Goal: Information Seeking & Learning: Check status

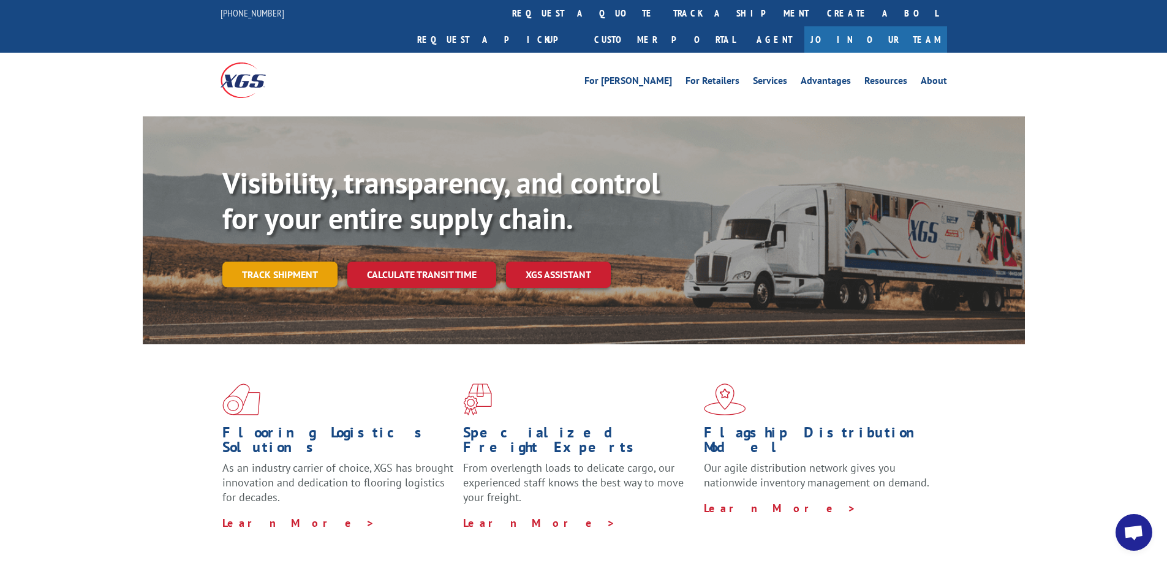
click at [292, 262] on link "Track shipment" at bounding box center [279, 275] width 115 height 26
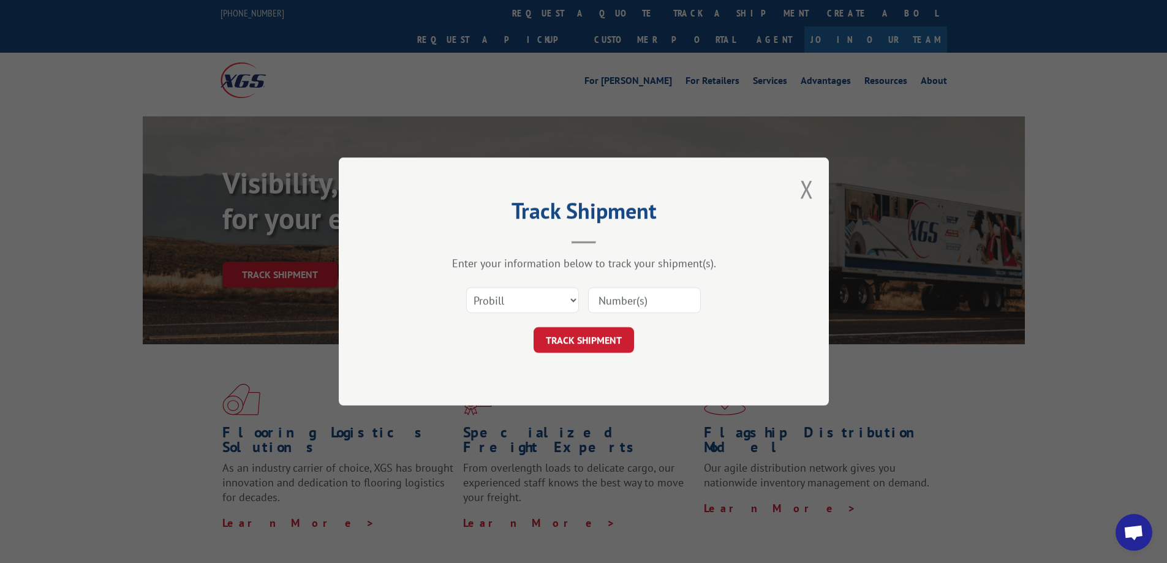
click at [627, 301] on input at bounding box center [644, 300] width 113 height 26
paste input "16945325"
type input "16945325"
click at [594, 341] on button "TRACK SHIPMENT" at bounding box center [584, 340] width 100 height 26
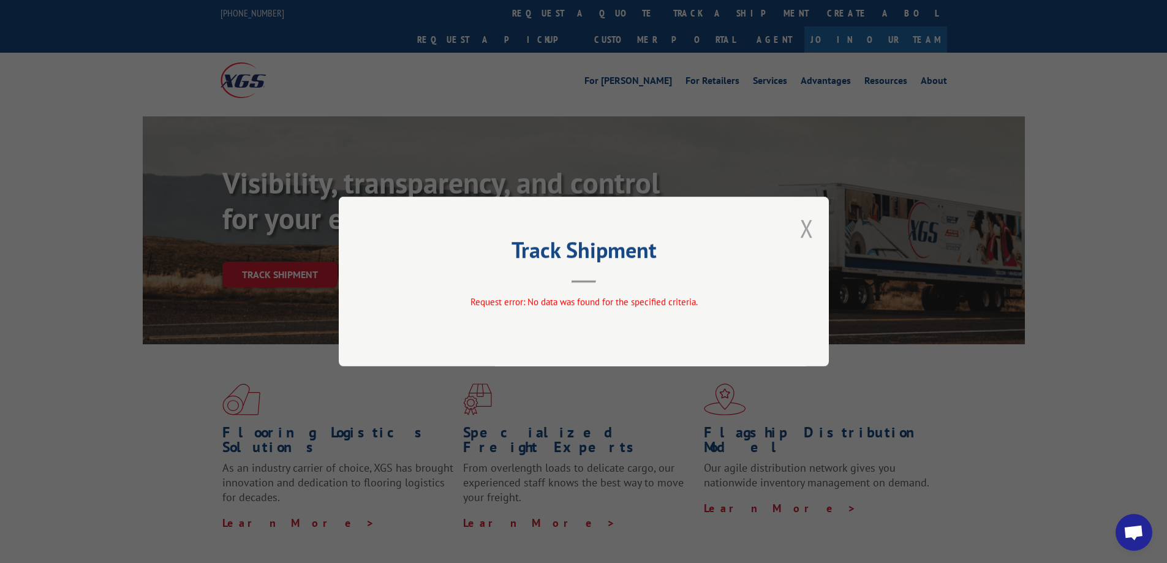
click at [803, 225] on button "Close modal" at bounding box center [806, 228] width 13 height 32
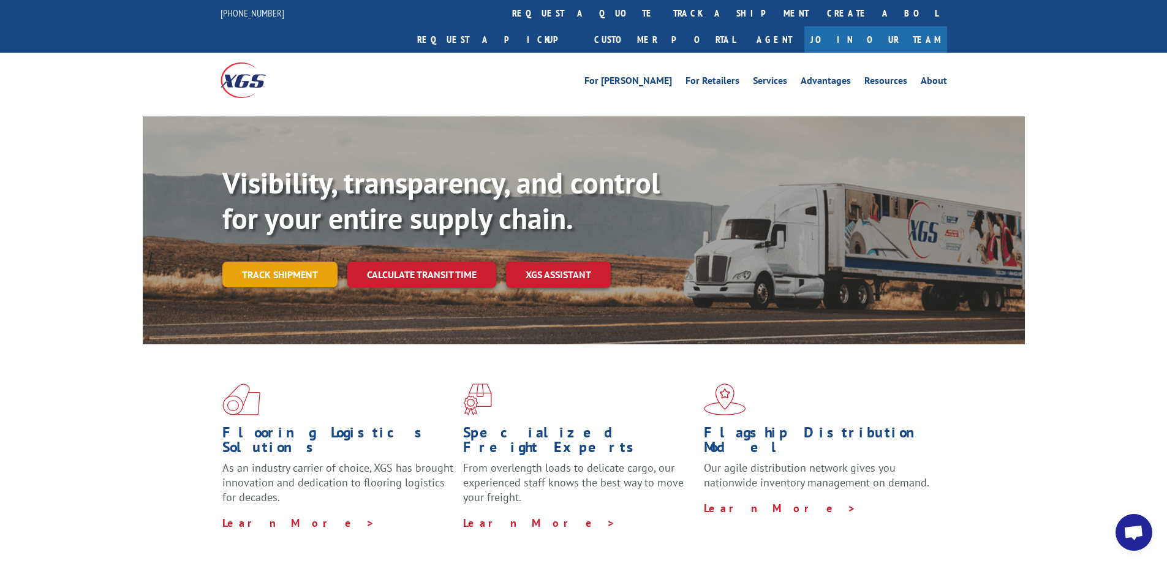
click at [284, 262] on link "Track shipment" at bounding box center [279, 275] width 115 height 26
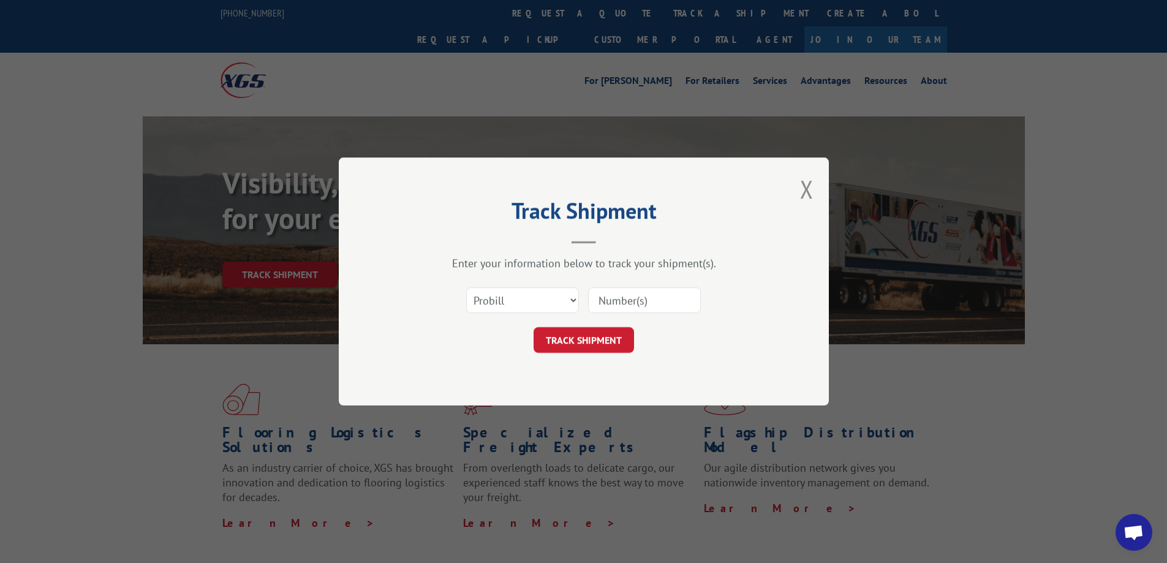
drag, startPoint x: 626, startPoint y: 294, endPoint x: 615, endPoint y: 306, distance: 16.5
click at [624, 295] on input at bounding box center [644, 300] width 113 height 26
paste input "16945325"
type input "16945325"
click at [585, 333] on button "TRACK SHIPMENT" at bounding box center [584, 340] width 100 height 26
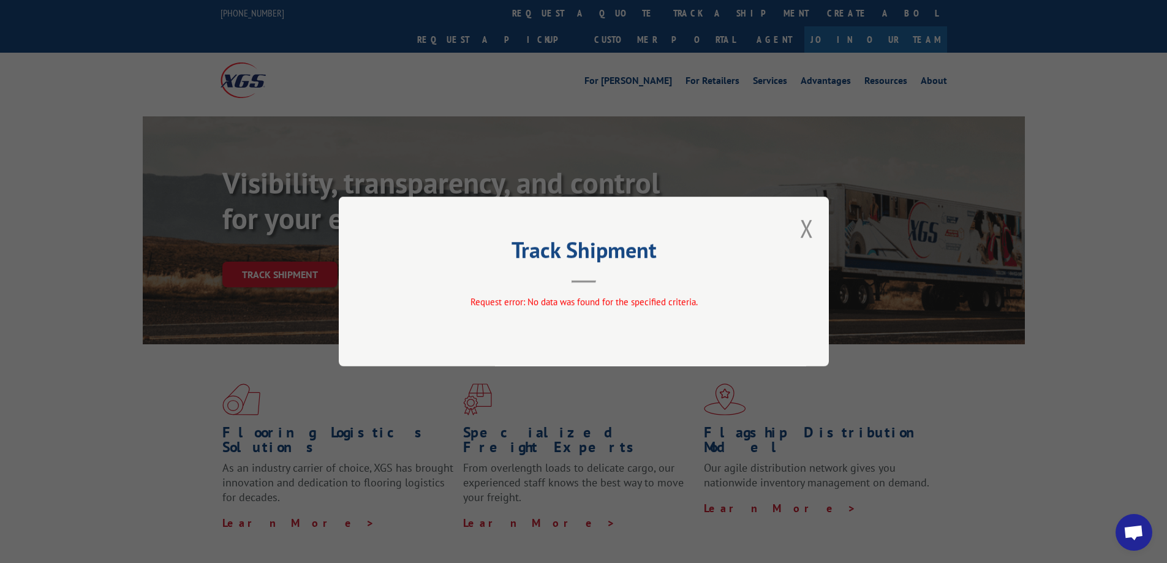
click at [1055, 374] on div "Track Shipment Request error: No data was found for the specified criteria." at bounding box center [583, 281] width 1167 height 563
